Goal: Navigation & Orientation: Find specific page/section

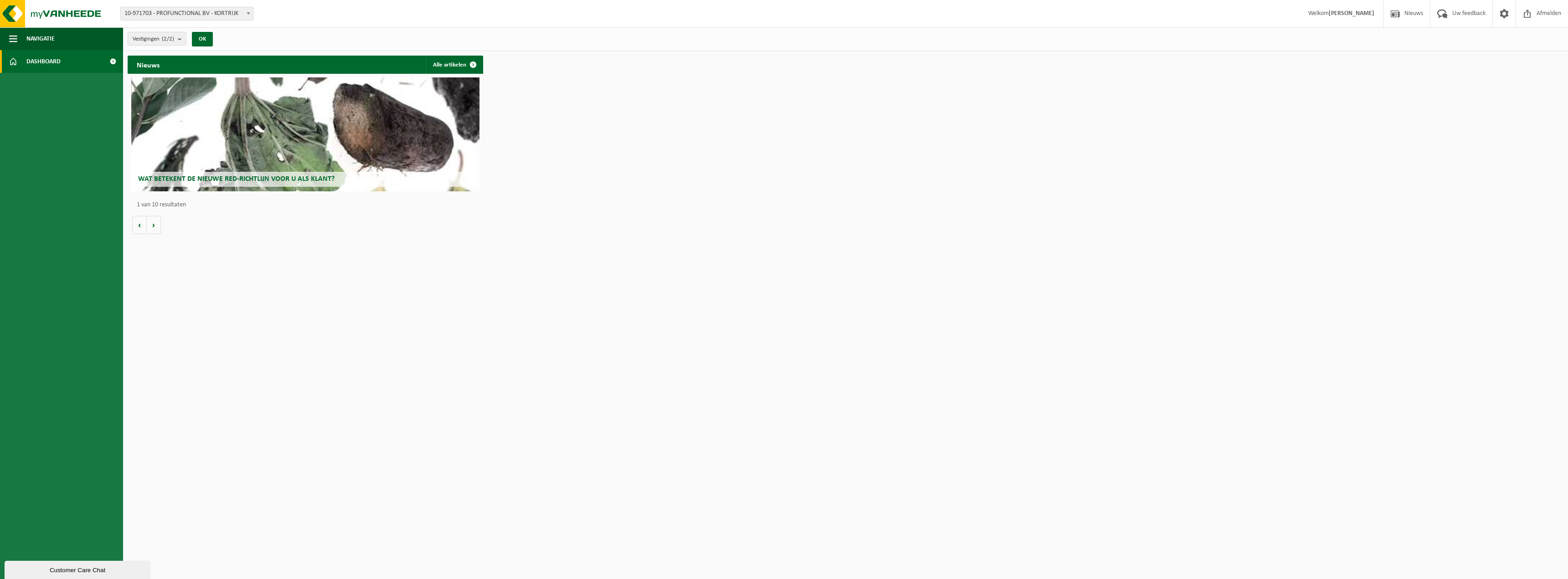
click at [223, 177] on span "Wat betekent de nieuwe RED-richtlijn voor u als klant?" at bounding box center [236, 179] width 197 height 7
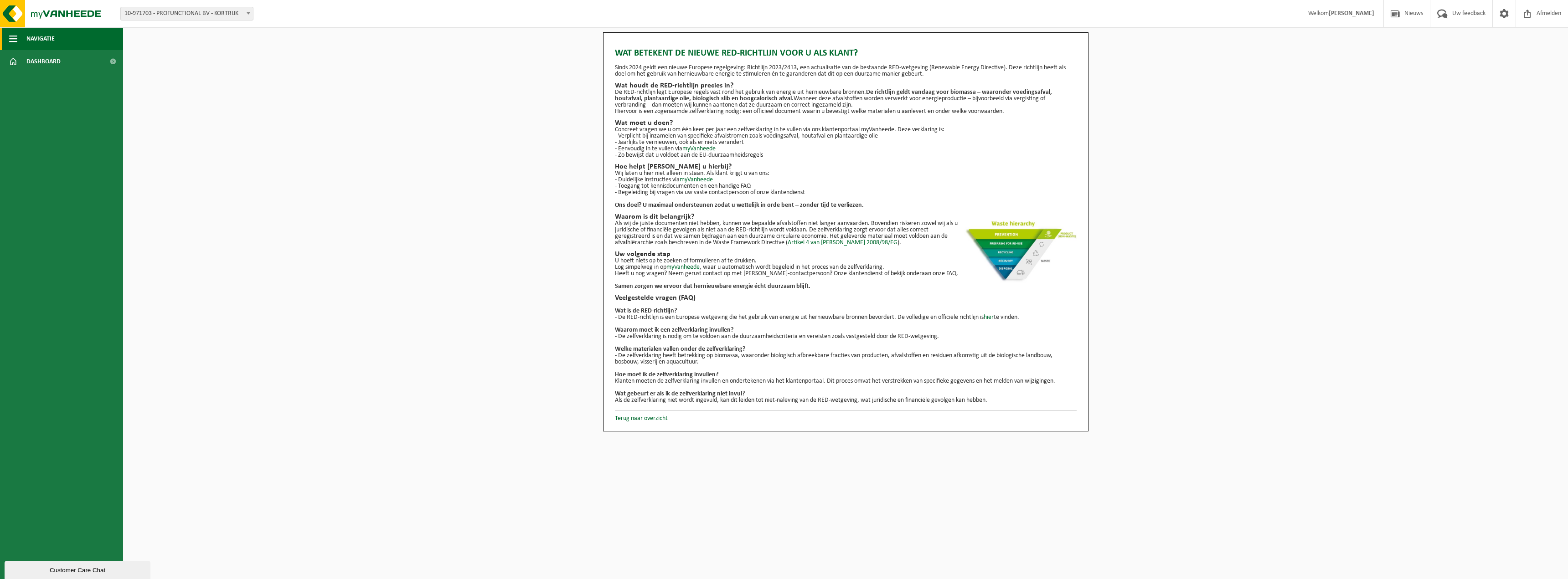
click at [52, 37] on span "Navigatie" at bounding box center [40, 38] width 28 height 23
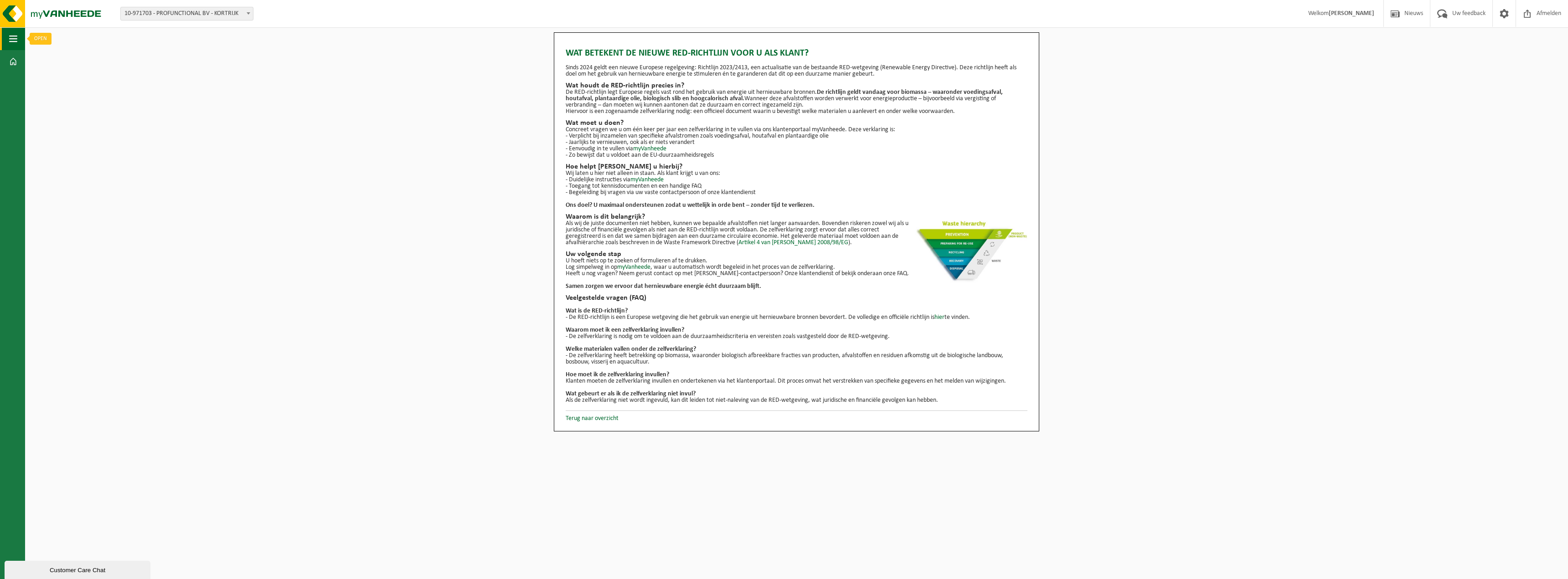
click at [11, 37] on span "button" at bounding box center [13, 38] width 8 height 23
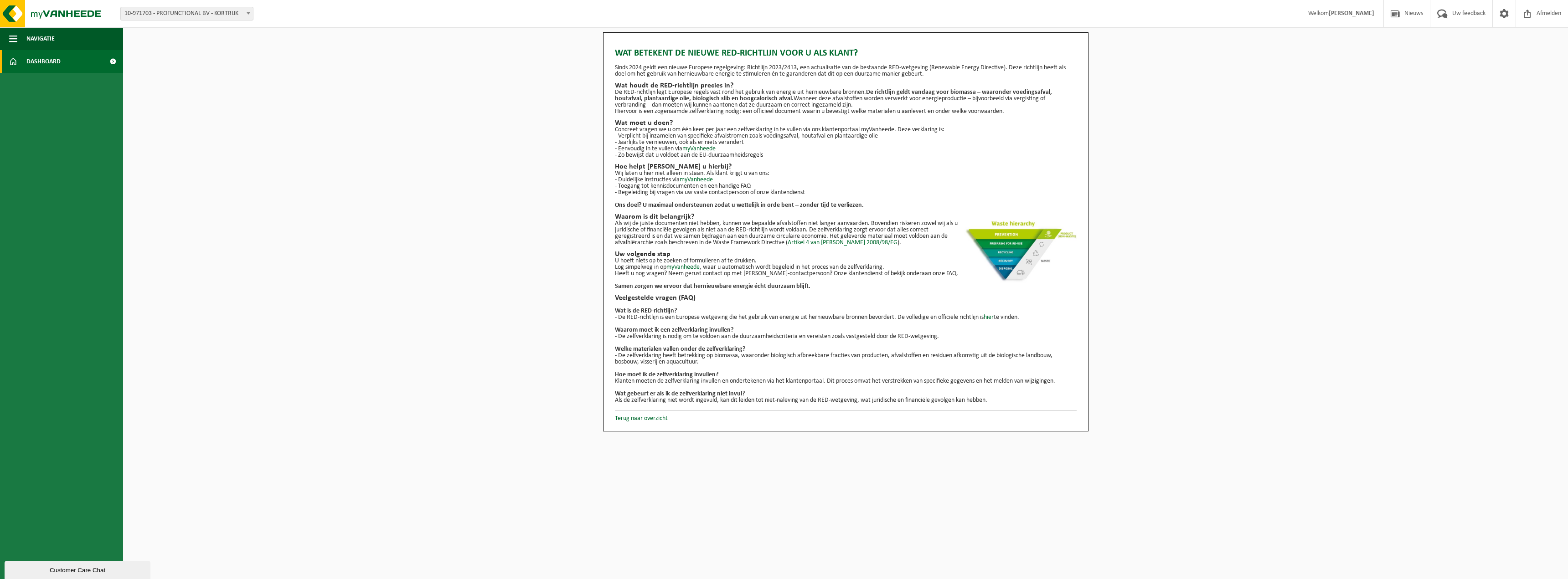
click at [43, 64] on span "Dashboard" at bounding box center [43, 61] width 34 height 23
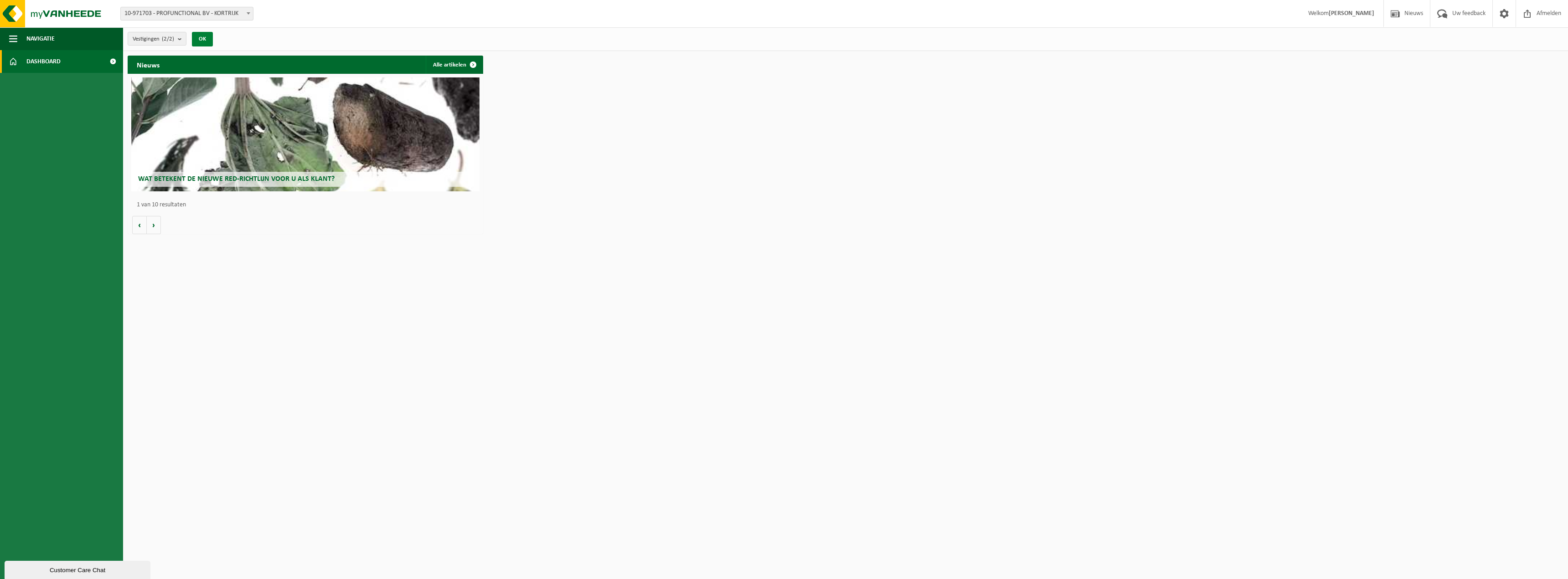
click at [209, 40] on button "OK" at bounding box center [202, 39] width 21 height 15
click at [199, 40] on button "OK" at bounding box center [202, 39] width 21 height 15
click at [1213, 169] on div "Nieuws Alle artikelen Wat betekent de nieuwe RED-richtlijn voor u als klant? Ma…" at bounding box center [845, 145] width 1440 height 188
click at [113, 64] on span at bounding box center [113, 61] width 21 height 23
click at [473, 62] on span at bounding box center [473, 64] width 18 height 18
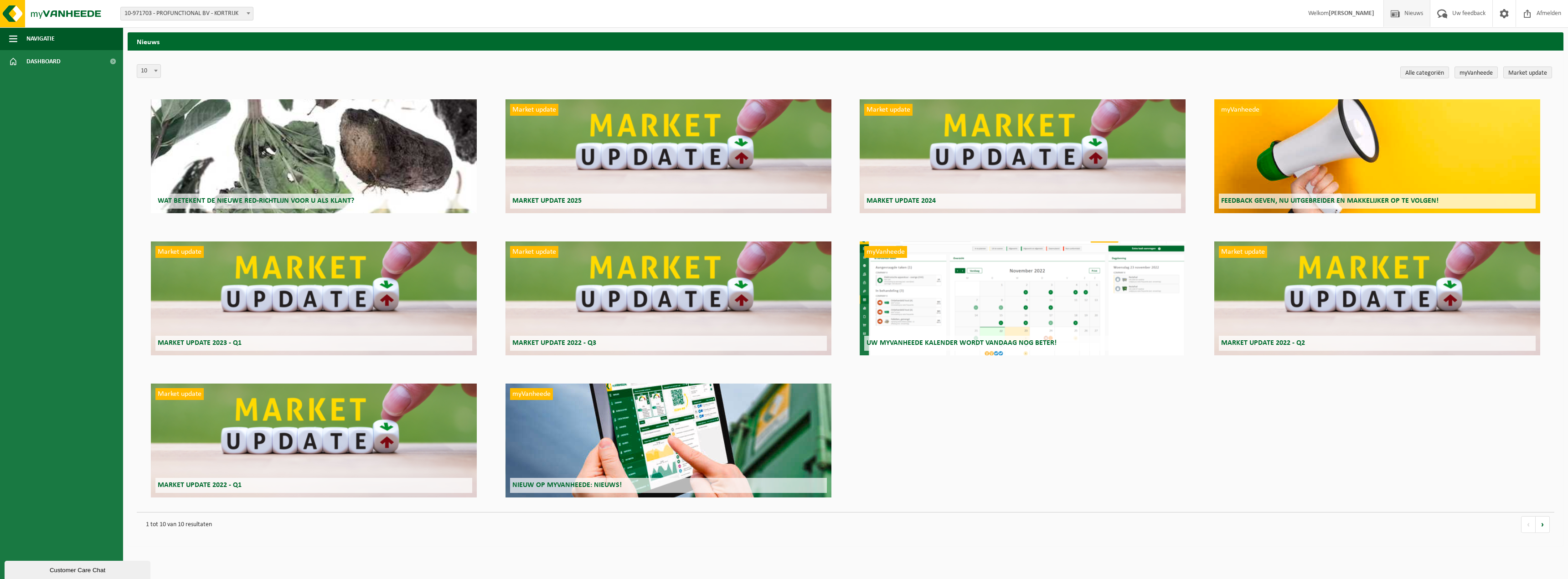
click at [155, 72] on span at bounding box center [156, 70] width 9 height 12
click at [183, 66] on div "10 20 50 100 10" at bounding box center [768, 72] width 1261 height 16
click at [38, 62] on span "Dashboard" at bounding box center [43, 61] width 34 height 23
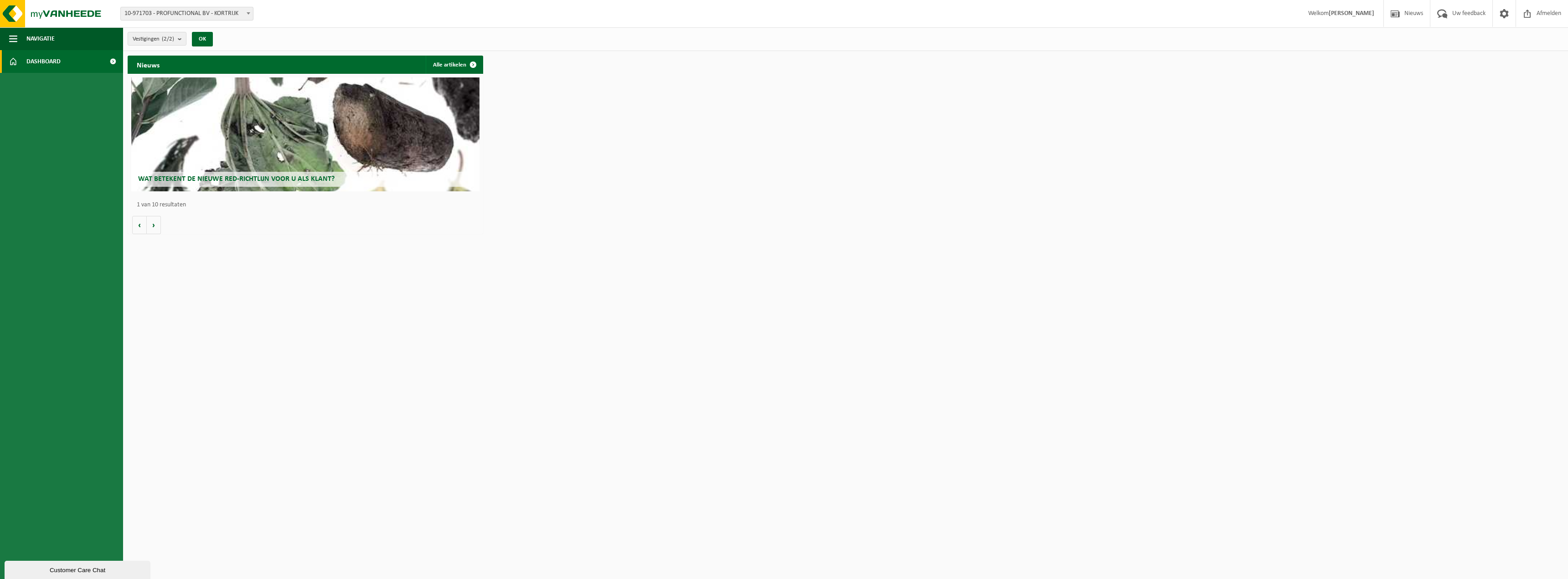
click at [1333, 13] on strong "[PERSON_NAME]" at bounding box center [1351, 13] width 46 height 7
click at [1349, 12] on strong "[PERSON_NAME]" at bounding box center [1351, 13] width 46 height 7
click at [1538, 10] on span "Afmelden" at bounding box center [1549, 13] width 29 height 27
click at [1505, 13] on span at bounding box center [1504, 13] width 13 height 27
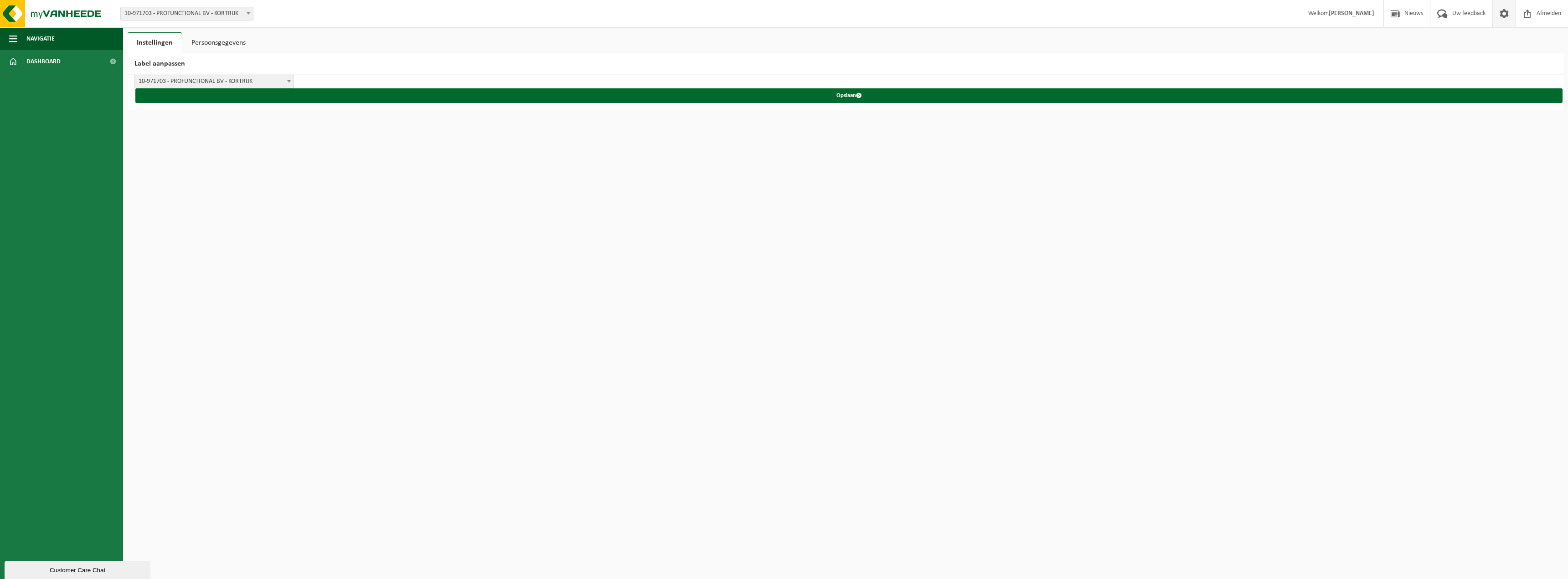
click at [201, 159] on html "Vestiging: 10-971703 - PROFUNCTIONAL BV - KORTRIJK 10-971702 - PROFUNCTIONAL BV…" at bounding box center [784, 290] width 1568 height 579
click at [289, 79] on span at bounding box center [289, 81] width 9 height 12
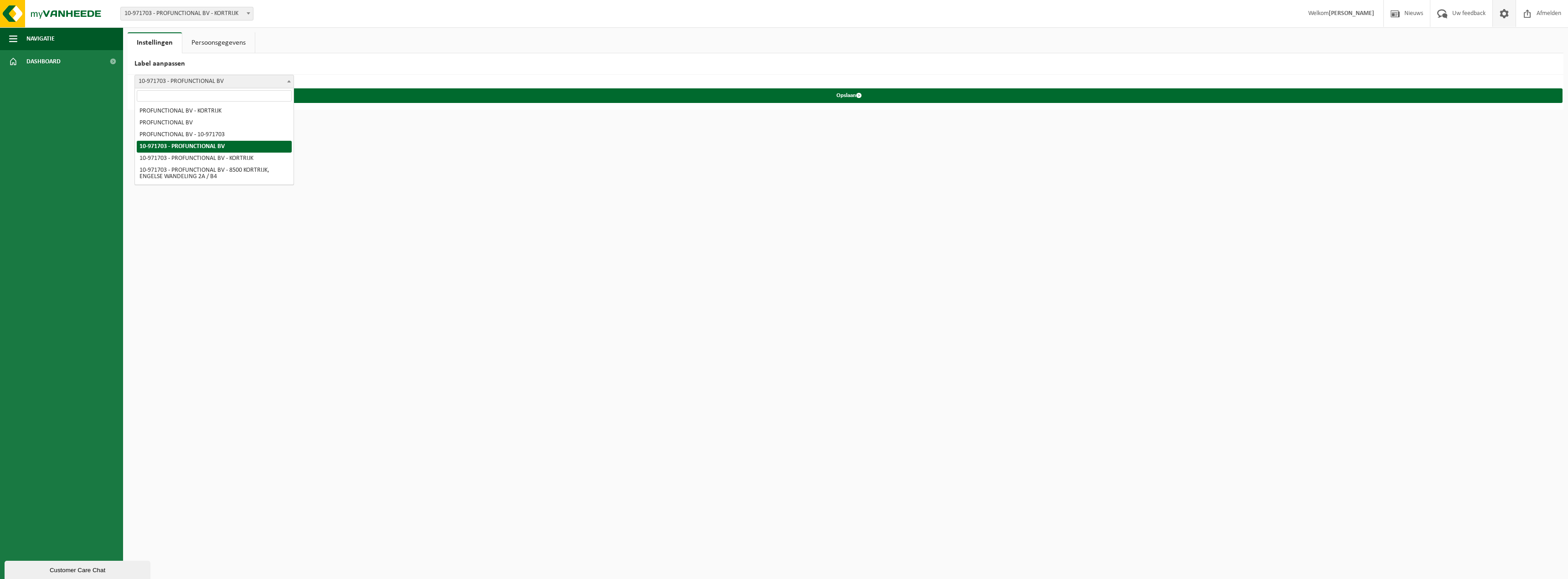
click at [282, 79] on span "10-971703 - PROFUNCTIONAL BV" at bounding box center [214, 81] width 159 height 13
select select "4"
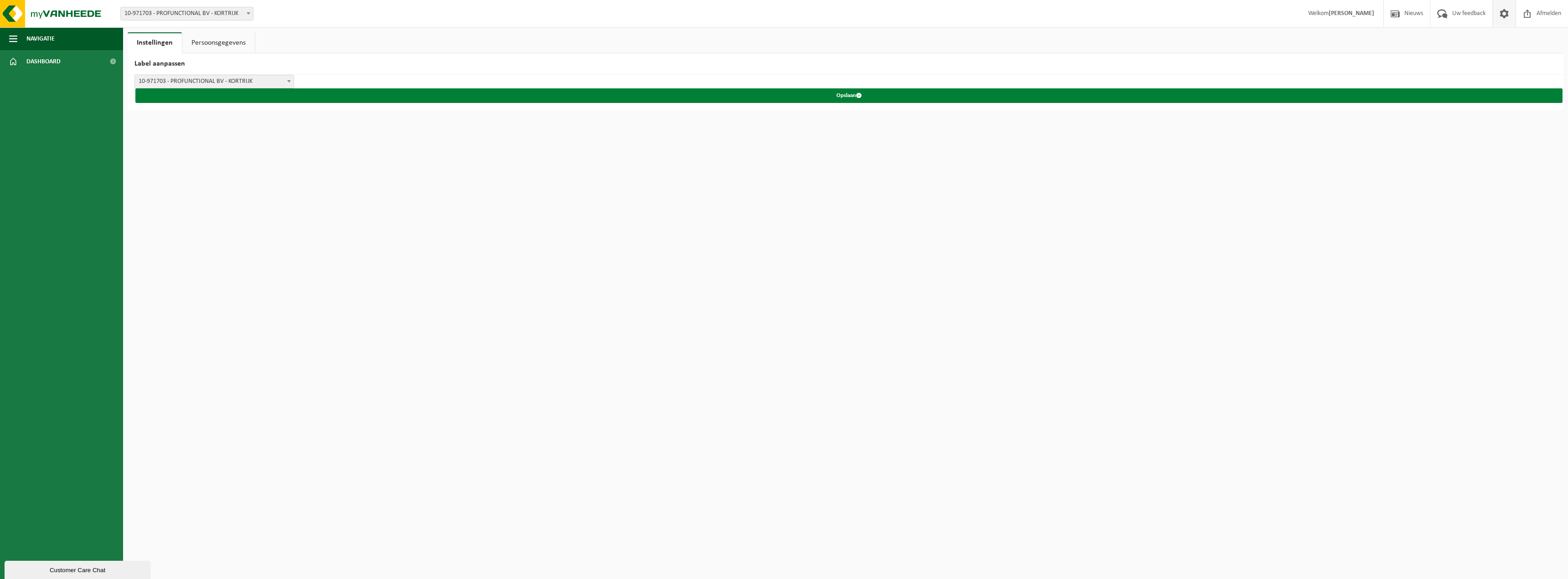
click at [845, 92] on button "Opslaan" at bounding box center [849, 95] width 1427 height 15
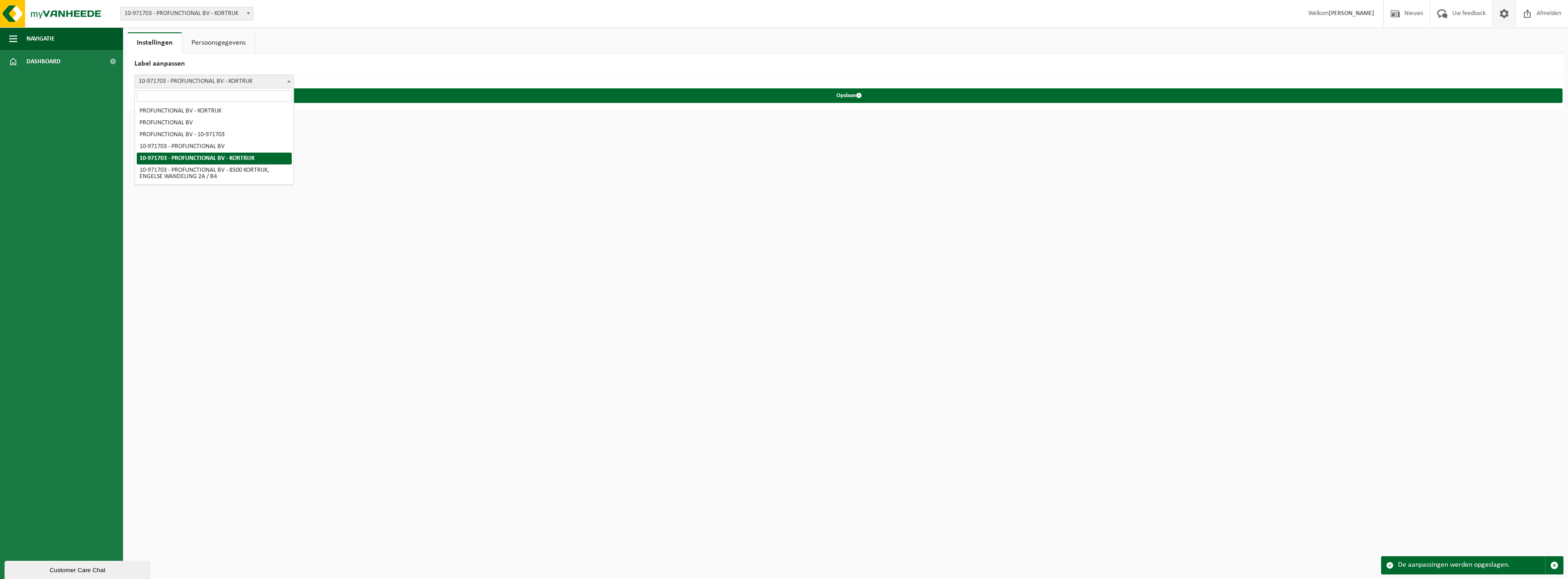
click at [287, 80] on span at bounding box center [289, 81] width 9 height 12
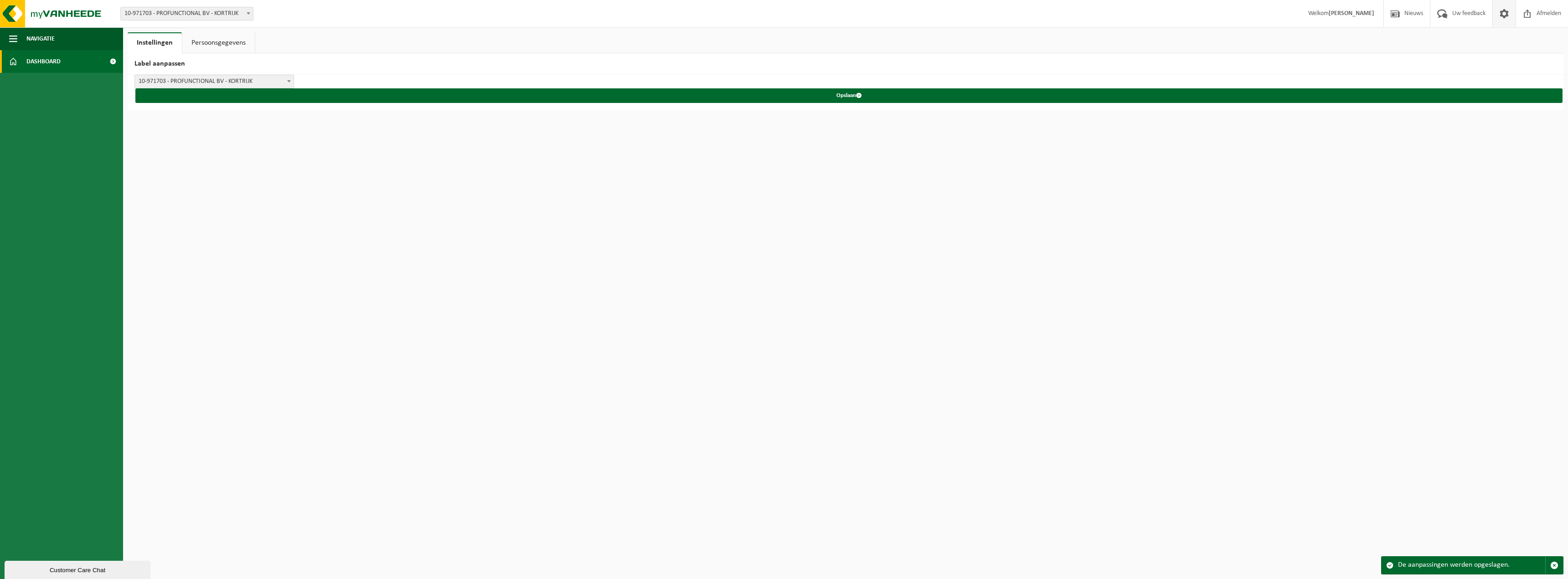
click at [46, 69] on span "Dashboard" at bounding box center [43, 61] width 34 height 23
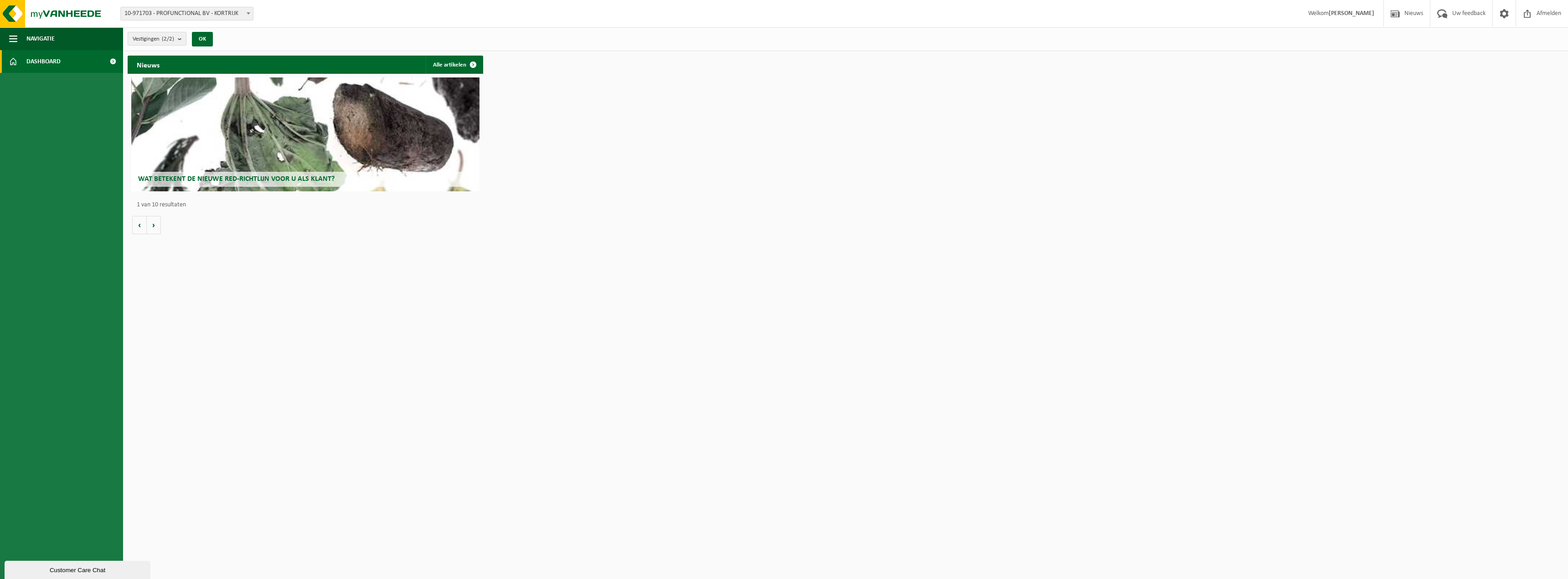
click at [181, 37] on b "submit" at bounding box center [181, 38] width 8 height 13
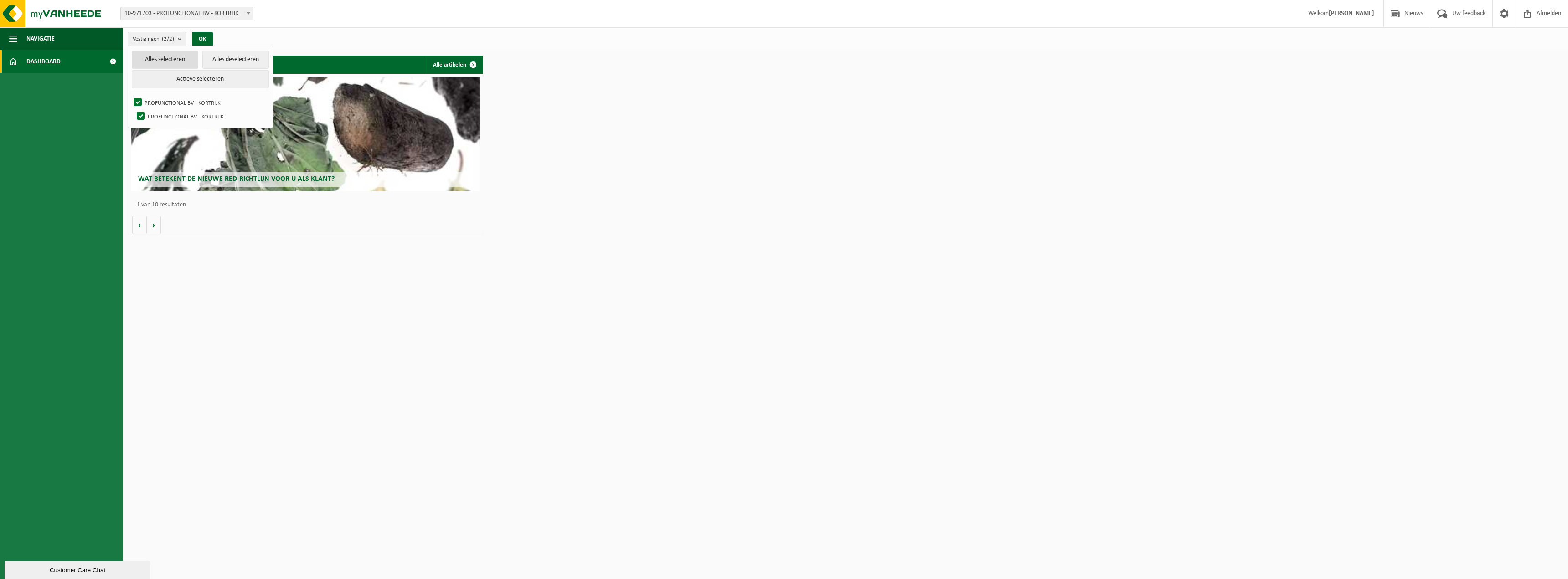
click at [172, 61] on button "Alles selecteren" at bounding box center [164, 60] width 66 height 18
click at [202, 39] on button "OK" at bounding box center [202, 39] width 21 height 15
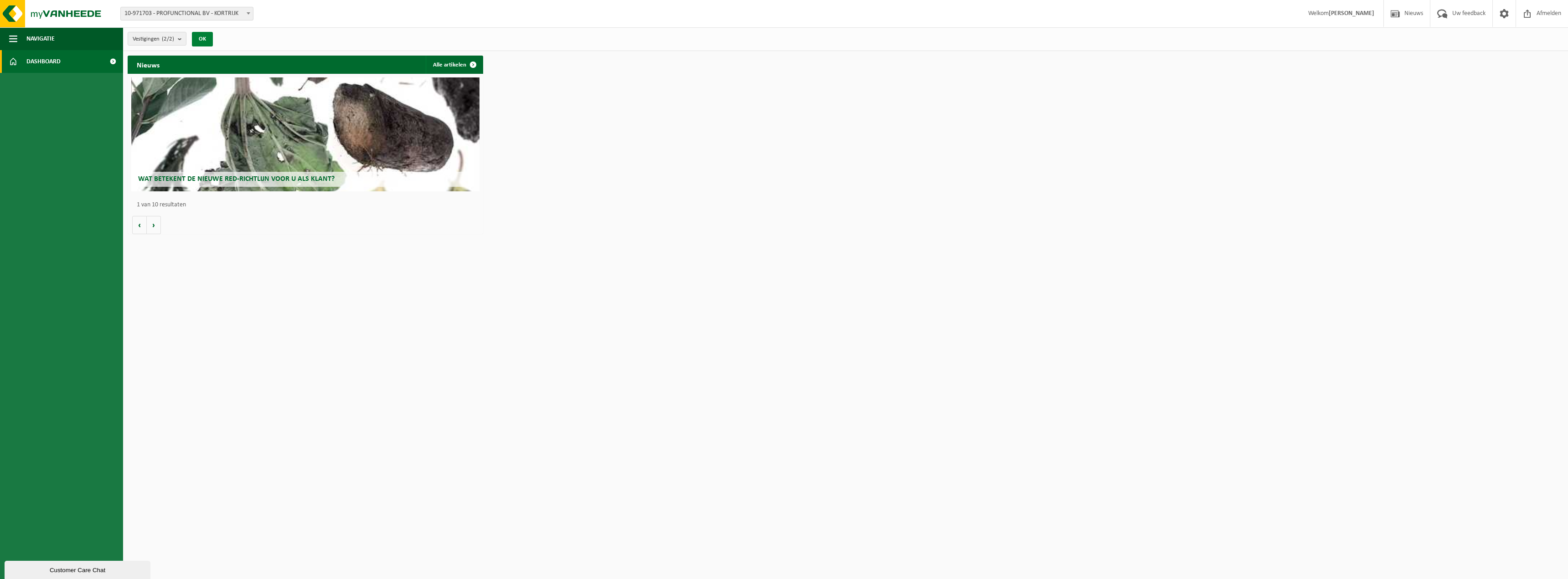
click at [202, 39] on button "OK" at bounding box center [202, 39] width 21 height 15
click at [181, 38] on b "submit" at bounding box center [181, 38] width 8 height 13
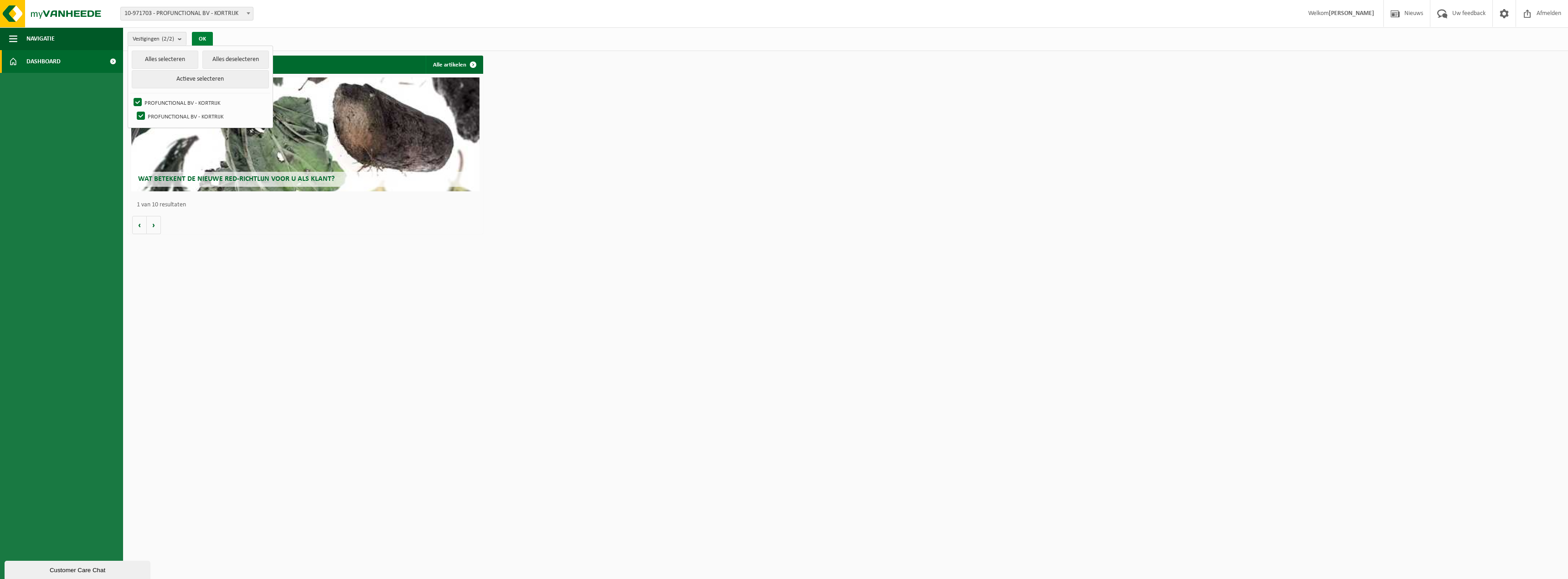
click at [206, 38] on button "OK" at bounding box center [202, 39] width 21 height 15
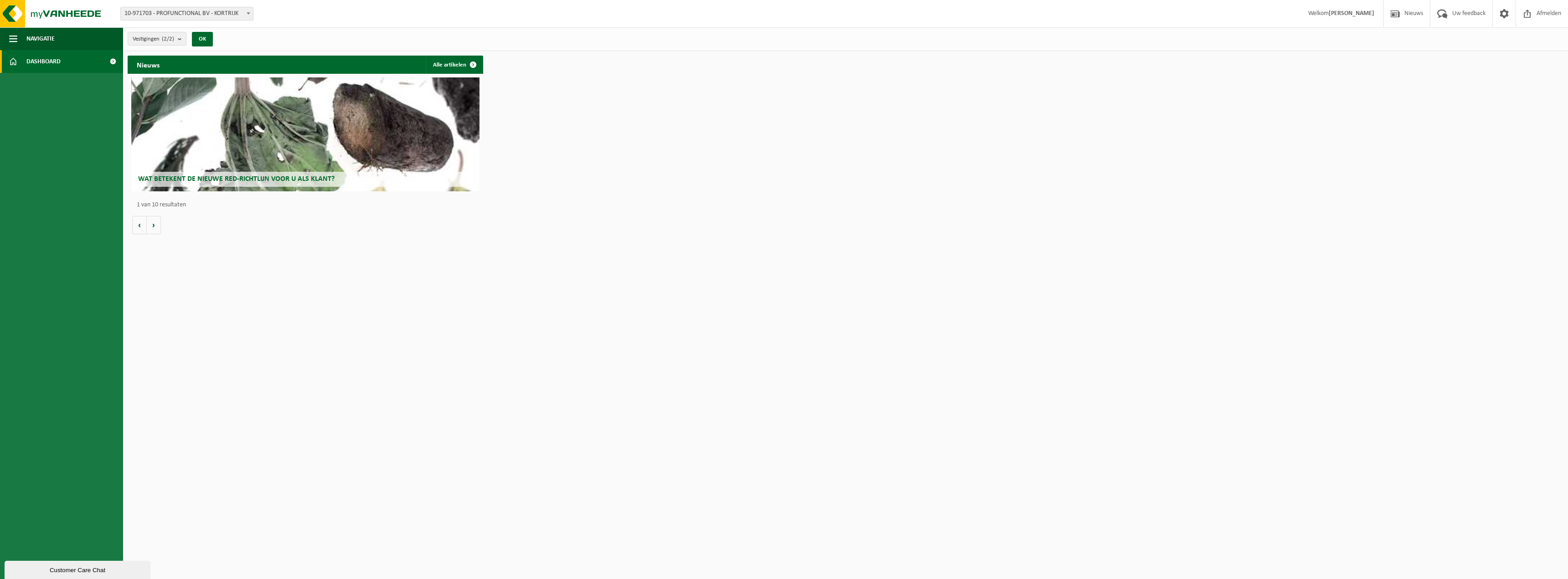
click at [235, 32] on div "Vestigingen (2/2) Alles selecteren Alles deselecteren Actieve selecteren PROFUN…" at bounding box center [845, 39] width 1445 height 24
click at [91, 61] on link "Dashboard" at bounding box center [61, 61] width 123 height 23
click at [667, 173] on div "Nieuws Alle artikelen Wat betekent de nieuwe RED-richtlijn voor u als klant? Ma…" at bounding box center [845, 145] width 1440 height 188
click at [249, 10] on span at bounding box center [248, 13] width 9 height 12
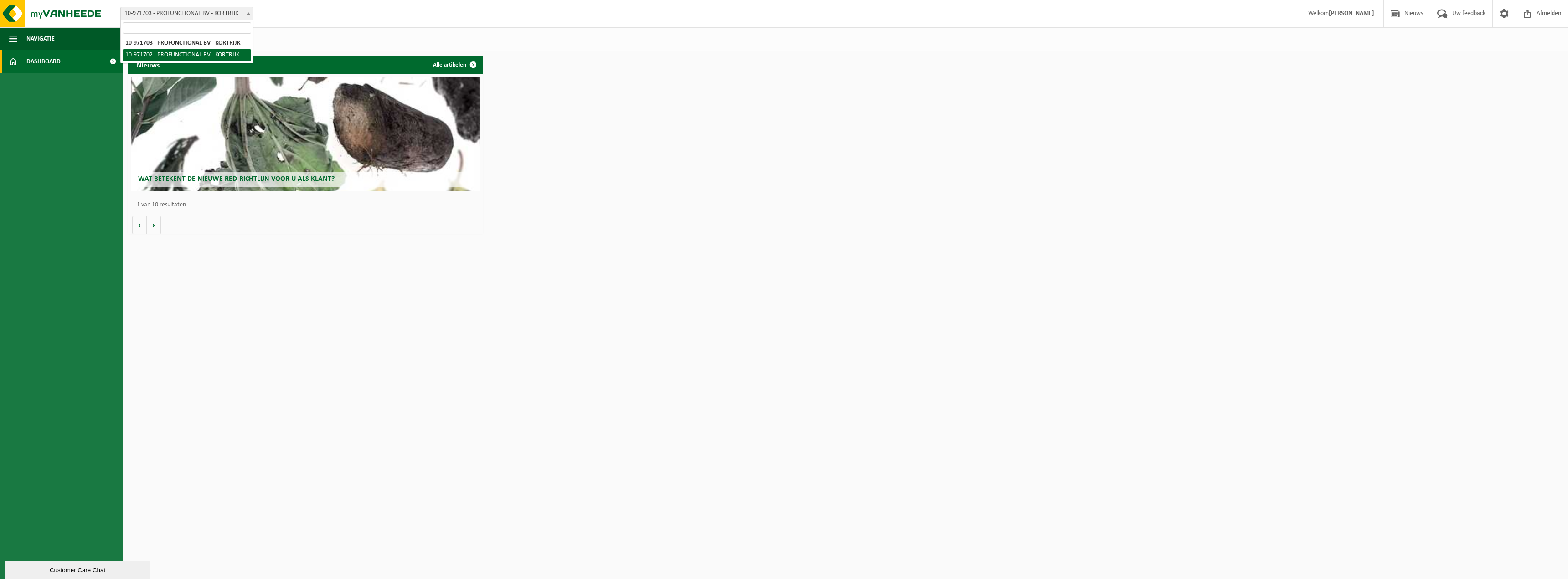
select select "155954"
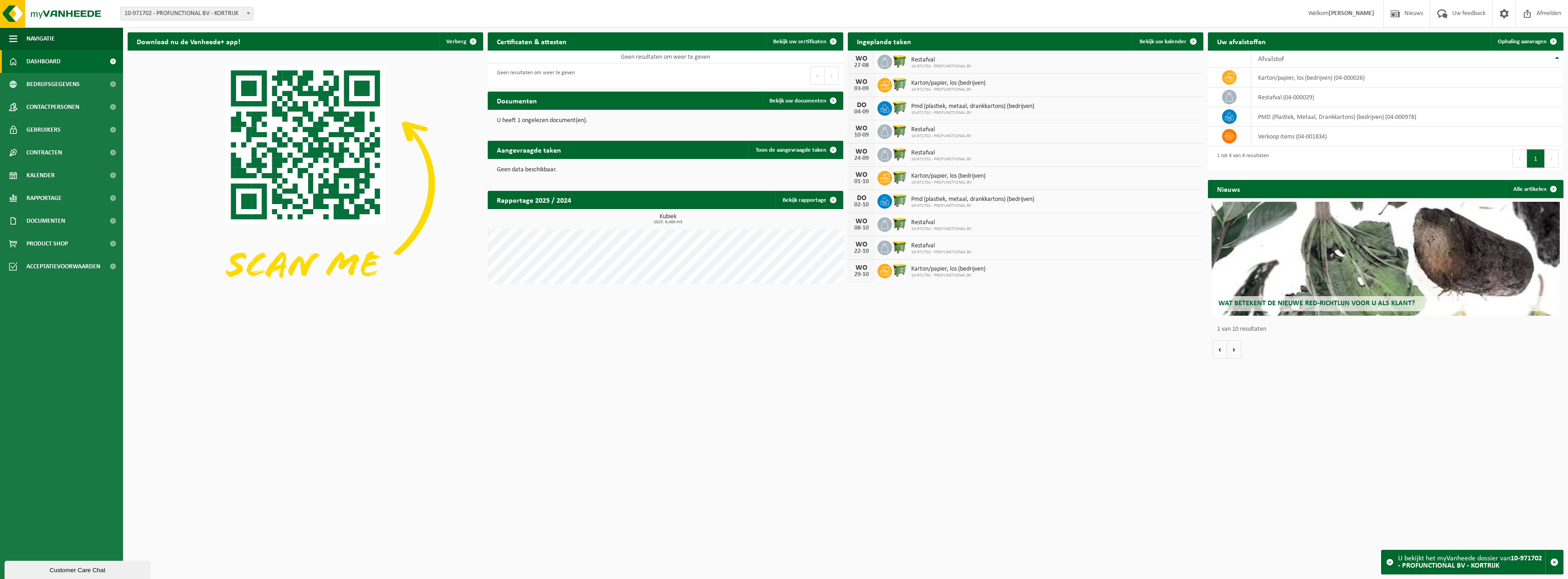
click at [813, 407] on html "Vestiging: 10-971703 - PROFUNCTIONAL BV - KORTRIJK 10-971702 - PROFUNCTIONAL BV…" at bounding box center [784, 290] width 1568 height 579
click at [795, 103] on span "Bekijk uw documenten" at bounding box center [798, 101] width 57 height 6
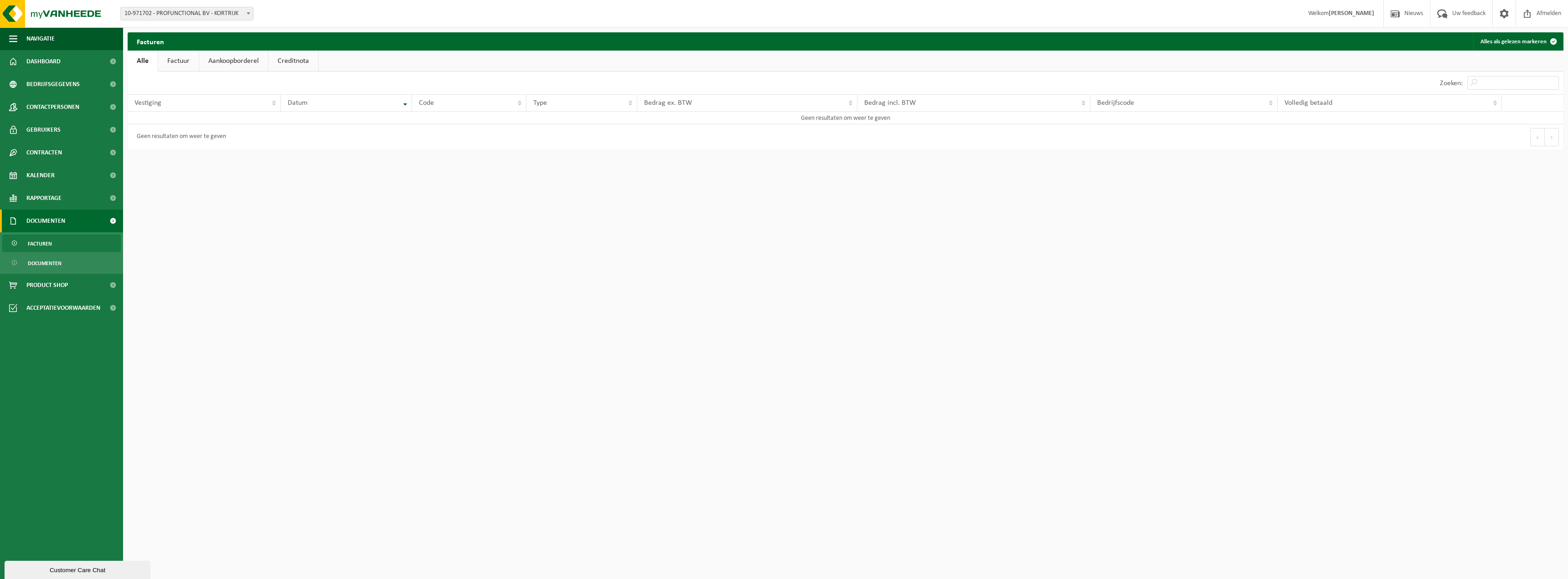
click at [172, 59] on link "Factuur" at bounding box center [178, 61] width 41 height 21
click at [223, 65] on link "Aankoopborderel" at bounding box center [234, 61] width 69 height 21
click at [298, 59] on link "Creditnota" at bounding box center [298, 61] width 50 height 21
click at [156, 57] on link "Alle" at bounding box center [142, 61] width 30 height 21
click at [63, 62] on link "Dashboard" at bounding box center [61, 61] width 123 height 23
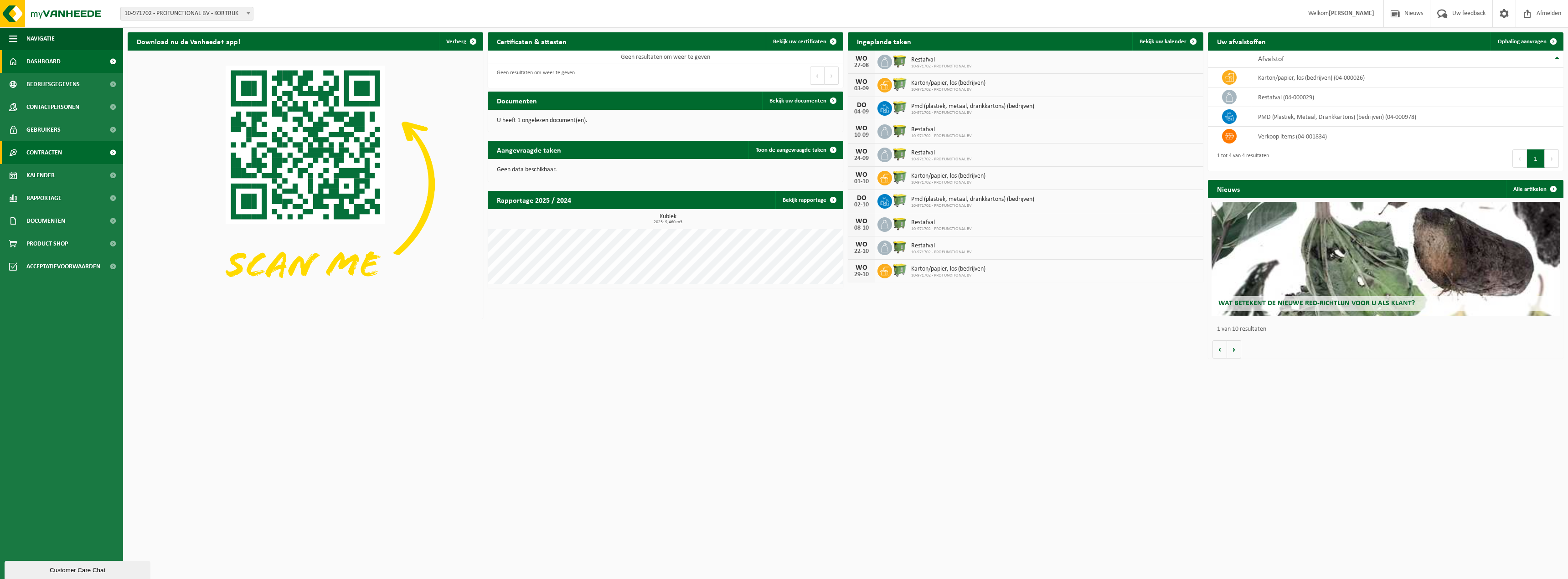
click at [52, 150] on span "Contracten" at bounding box center [44, 152] width 35 height 23
click at [39, 173] on span "Actieve contracten" at bounding box center [54, 175] width 51 height 17
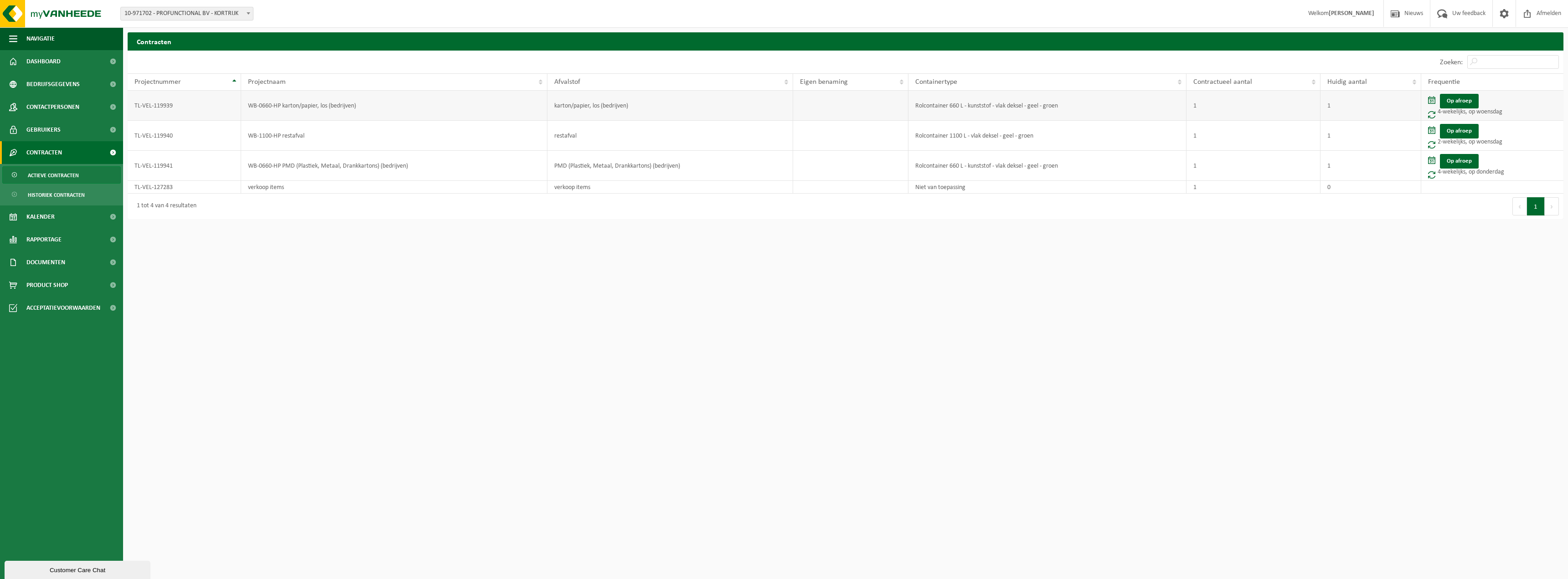
click at [1433, 100] on span at bounding box center [1432, 100] width 7 height 8
click at [1507, 97] on td "Op afroep 4-wekelijks, op woensdag" at bounding box center [1493, 105] width 142 height 30
click at [52, 219] on span "Kalender" at bounding box center [40, 217] width 28 height 23
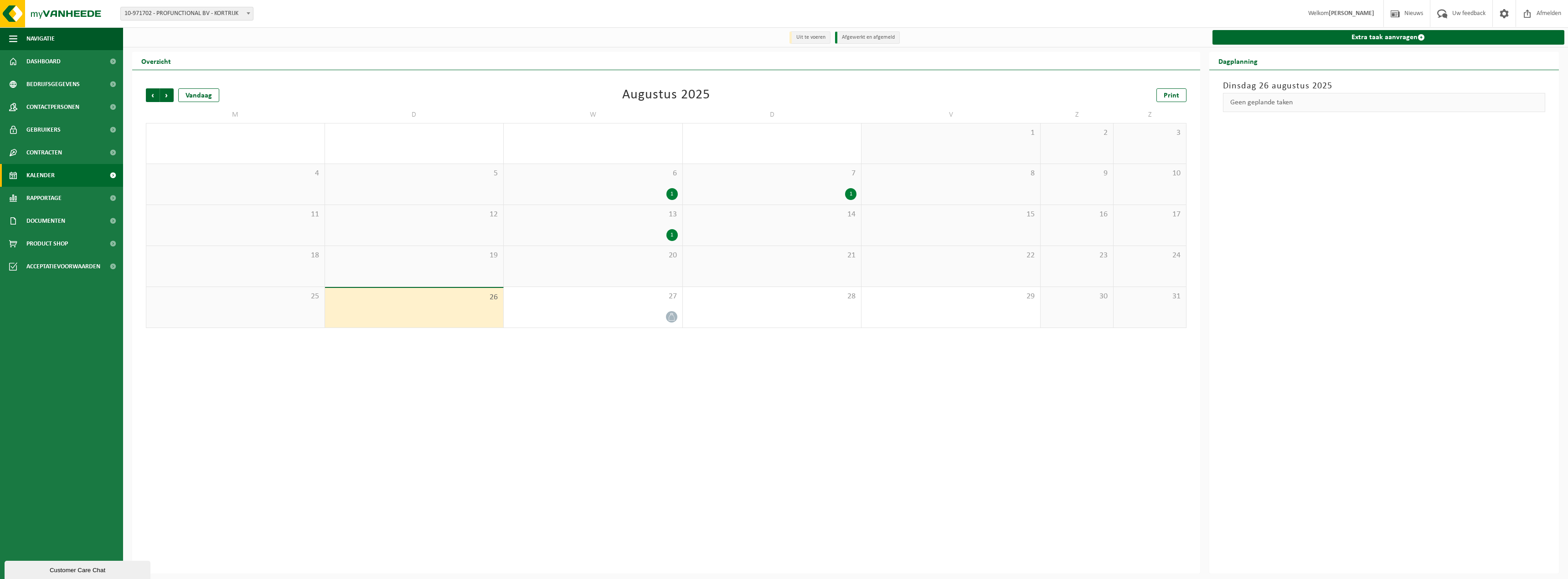
click at [699, 429] on div "Vorige Volgende Vandaag [DATE] Print M D W D V Z Z 28 29 30 1 31 1 2 3 4 5 6 1 …" at bounding box center [666, 321] width 1068 height 503
click at [166, 95] on span "Volgende" at bounding box center [167, 95] width 13 height 13
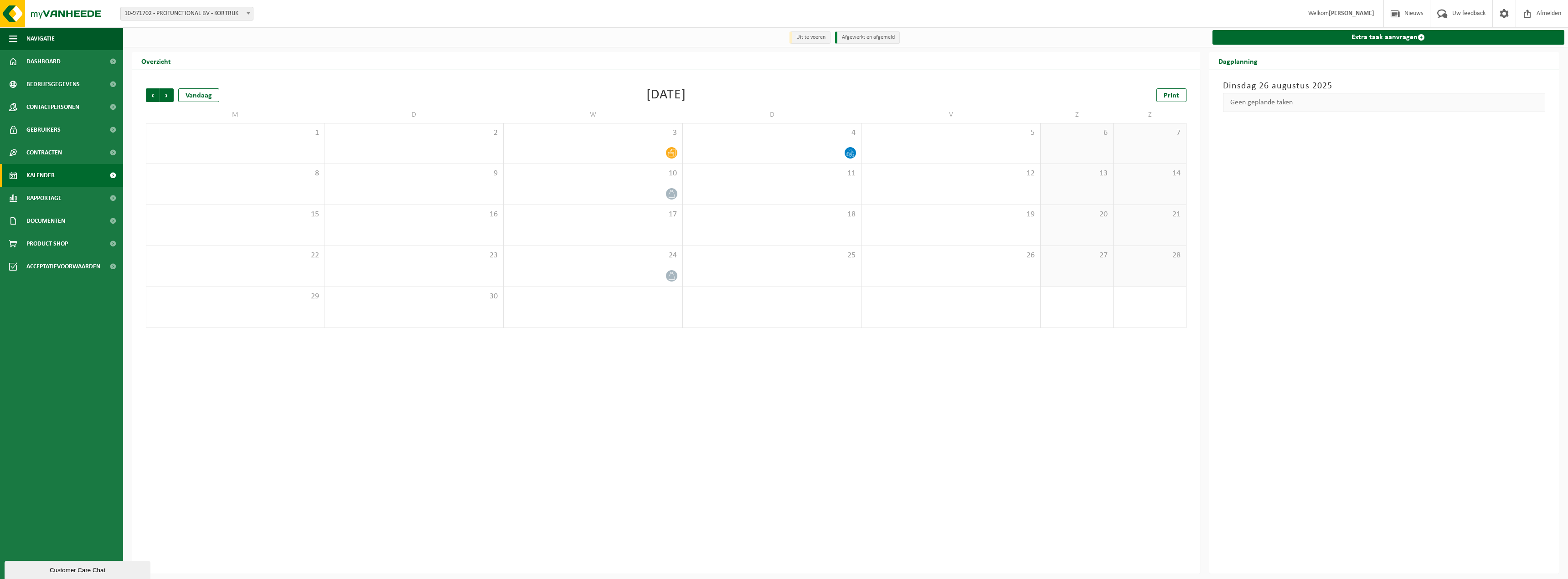
click at [636, 415] on div "Vorige Volgende Vandaag September 2025 Print M D W D V Z Z 1 2 3 4 5 6 7 8 9 10…" at bounding box center [666, 321] width 1068 height 503
click at [52, 35] on span "Navigatie" at bounding box center [40, 38] width 28 height 23
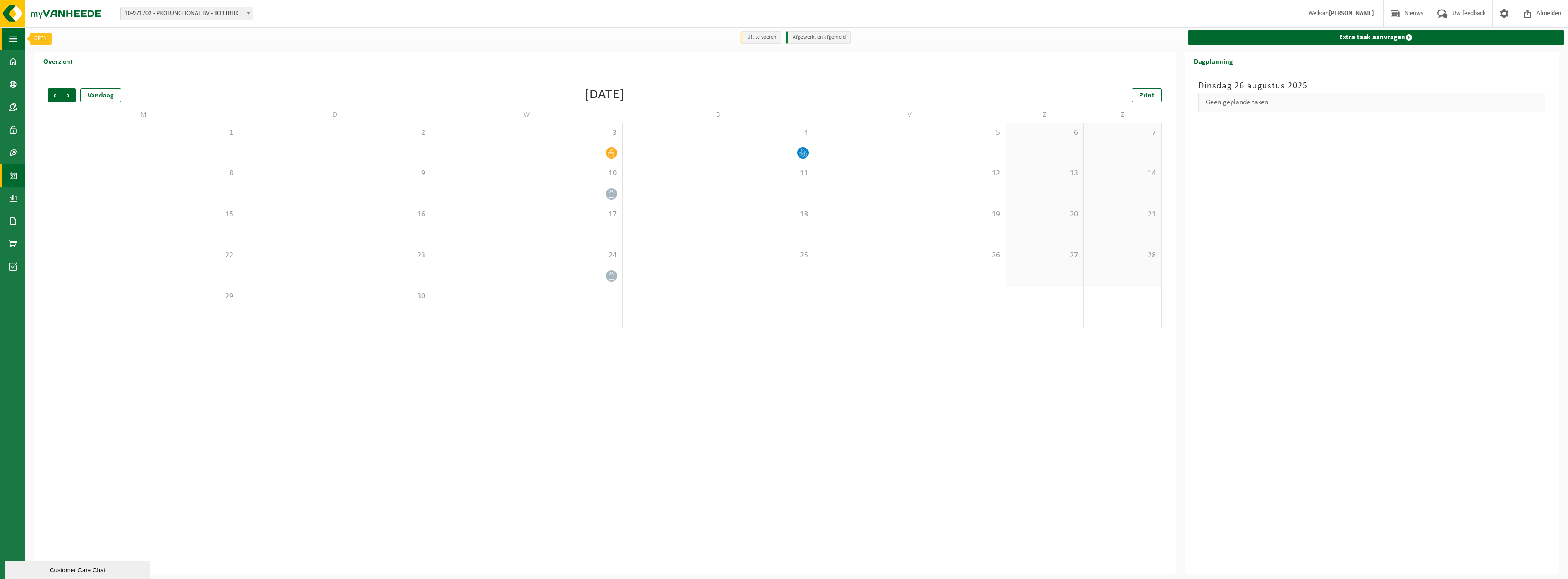
click at [13, 41] on span "button" at bounding box center [13, 38] width 8 height 23
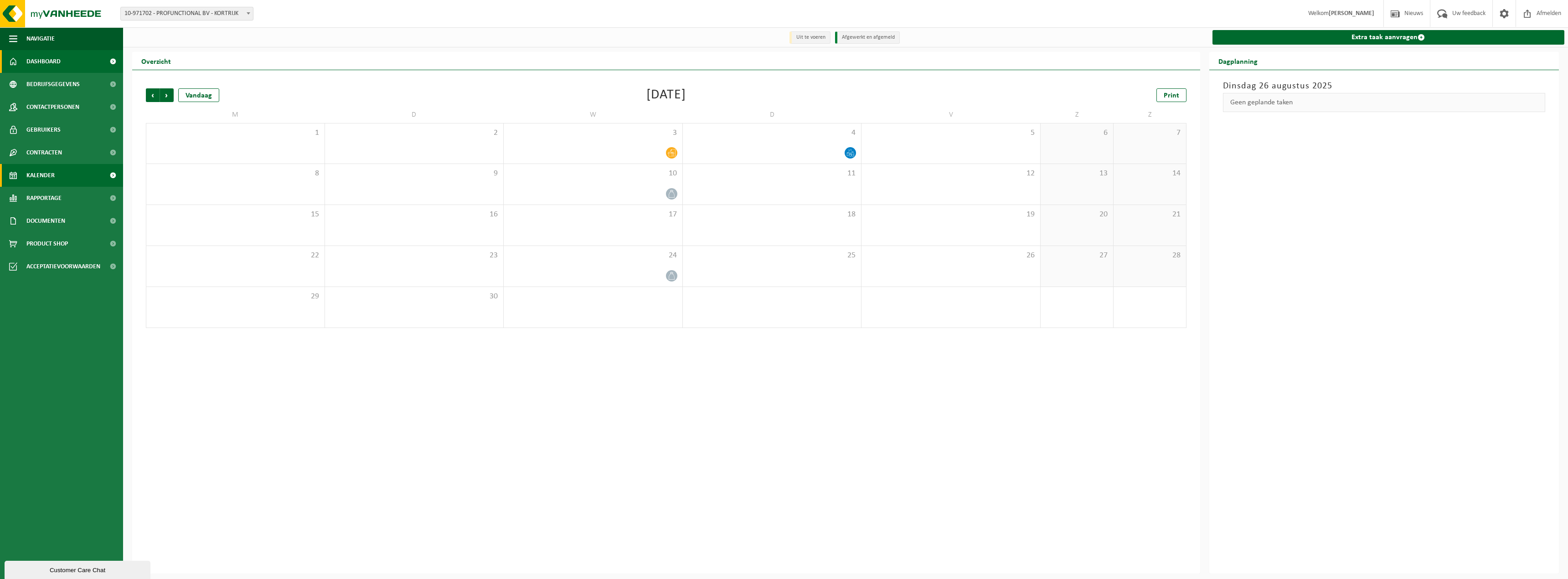
click at [35, 62] on span "Dashboard" at bounding box center [43, 61] width 34 height 23
